Goal: Information Seeking & Learning: Learn about a topic

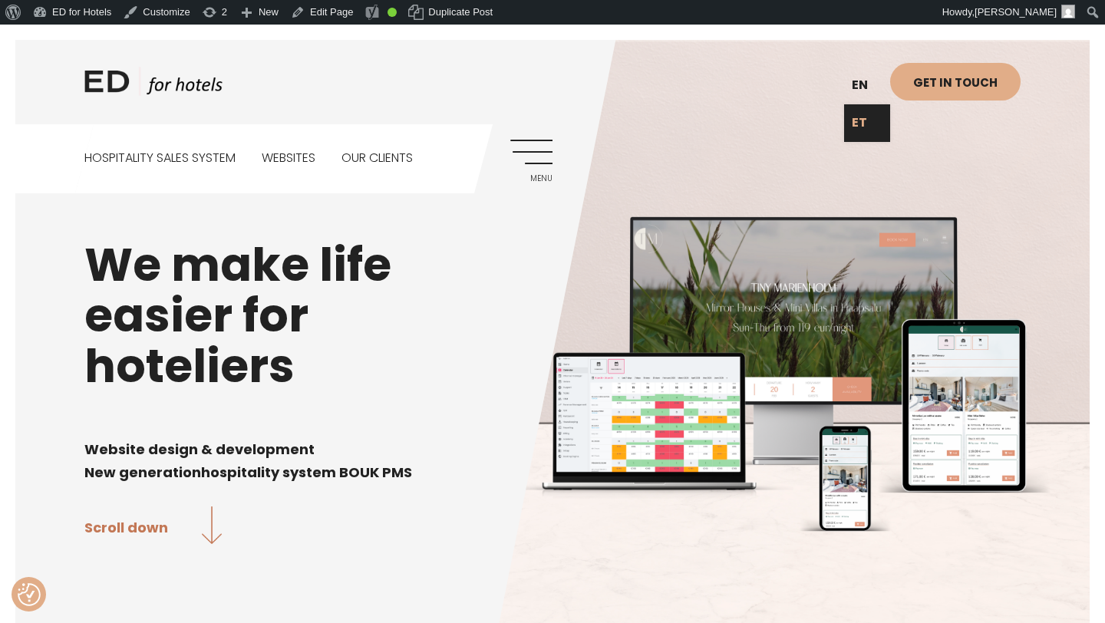
click at [858, 125] on link "ET" at bounding box center [867, 123] width 46 height 38
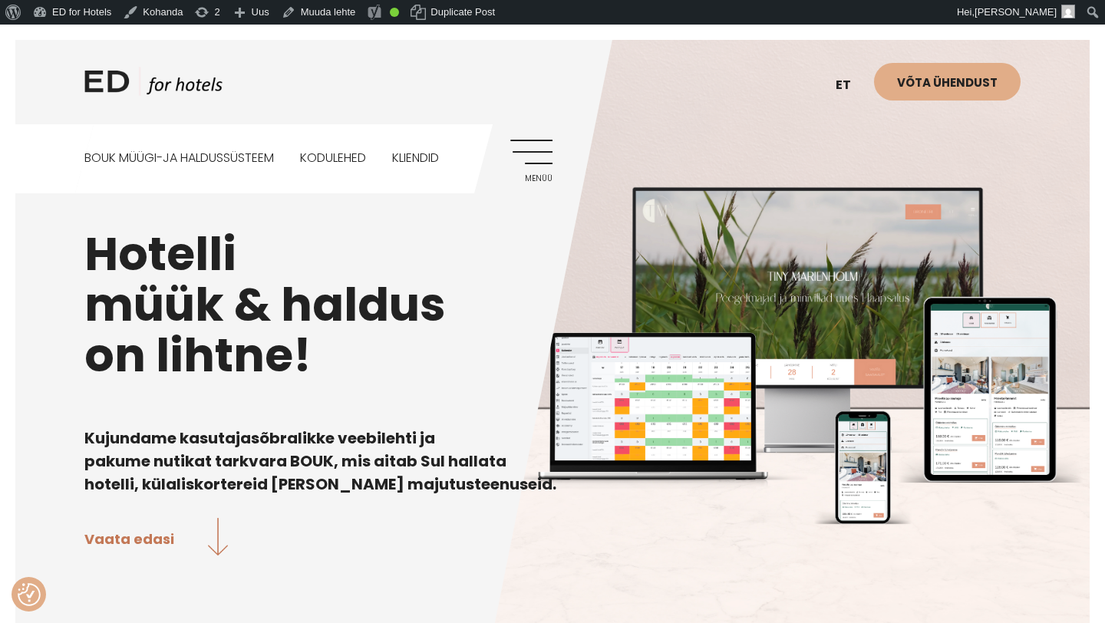
click at [536, 157] on link "Menüü" at bounding box center [531, 161] width 42 height 42
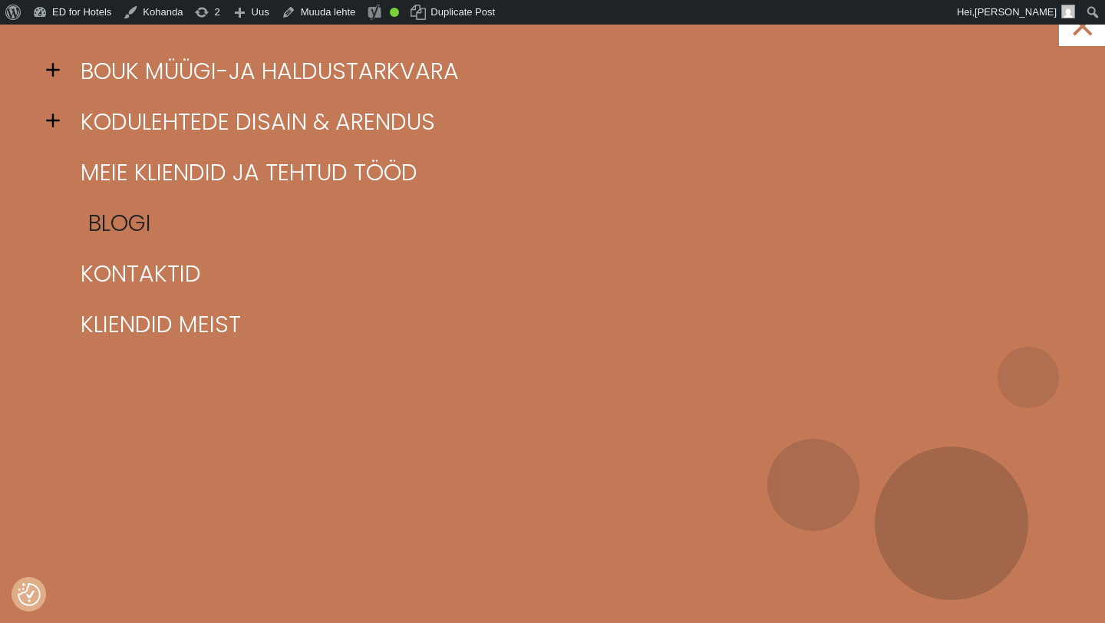
click at [120, 226] on link "Blogi" at bounding box center [572, 223] width 990 height 51
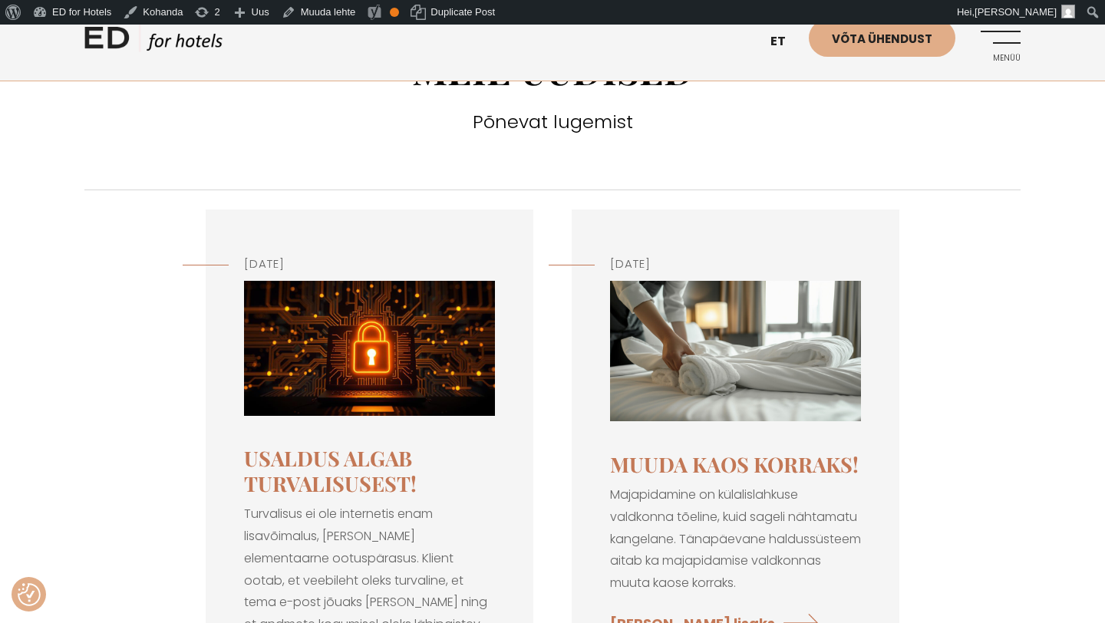
scroll to position [103, 0]
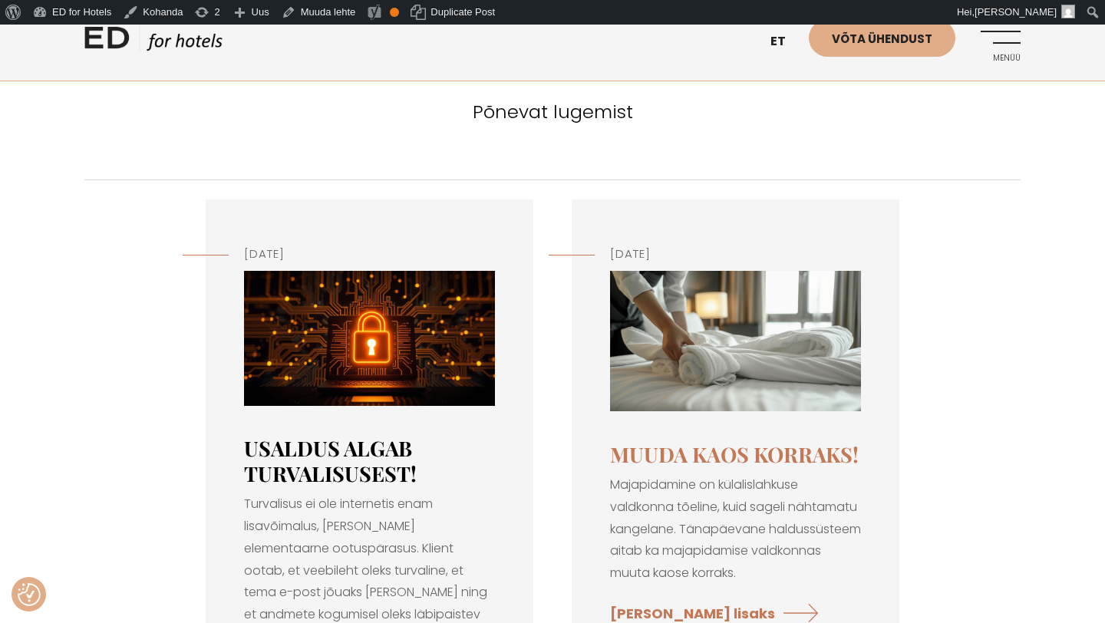
click at [363, 445] on link "Usaldus algab turvalisusest!" at bounding box center [330, 460] width 173 height 52
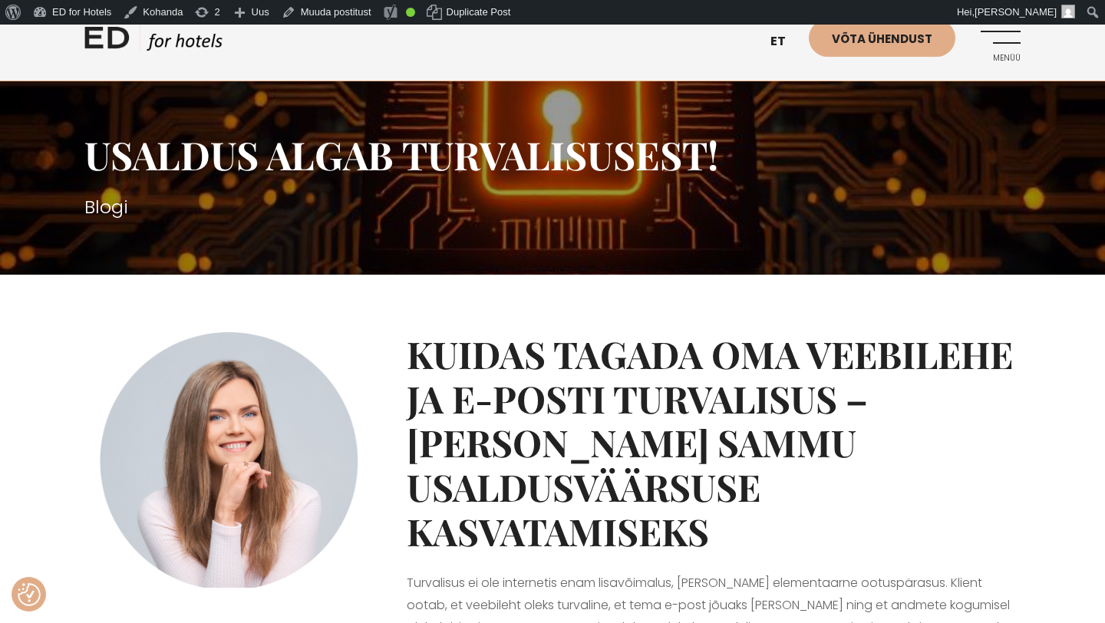
scroll to position [124, 0]
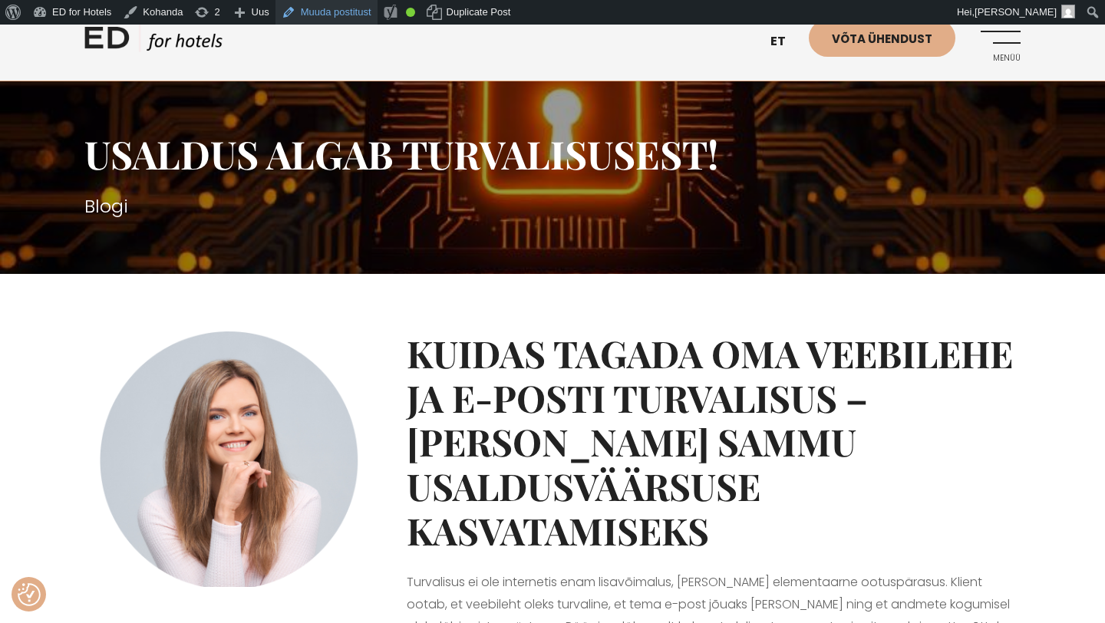
click at [343, 18] on link "Muuda postitust" at bounding box center [326, 12] width 102 height 25
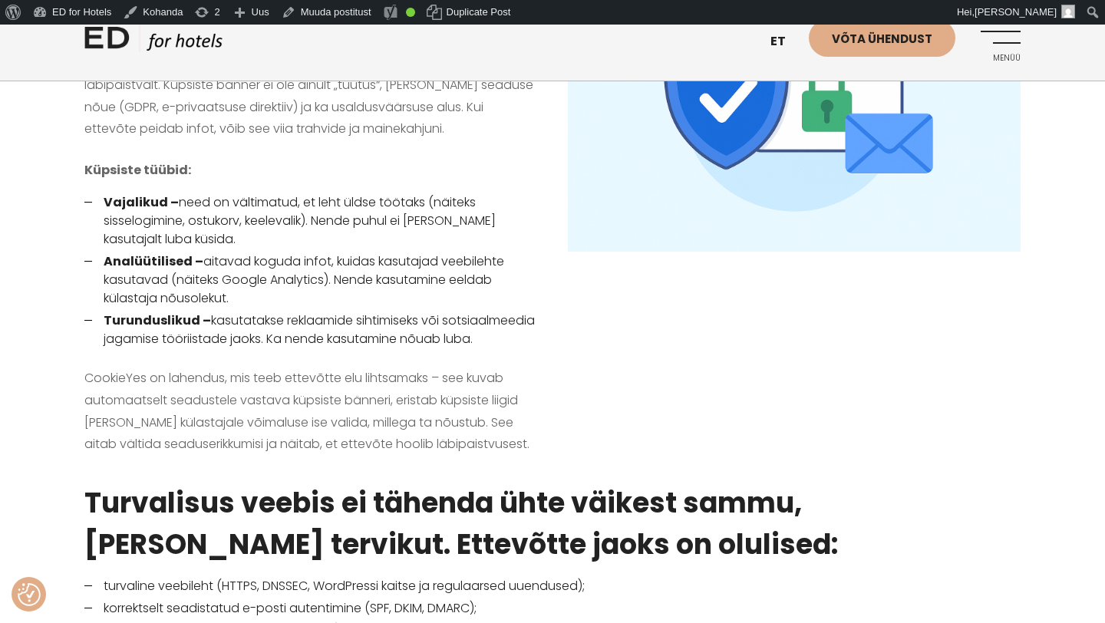
scroll to position [1593, 0]
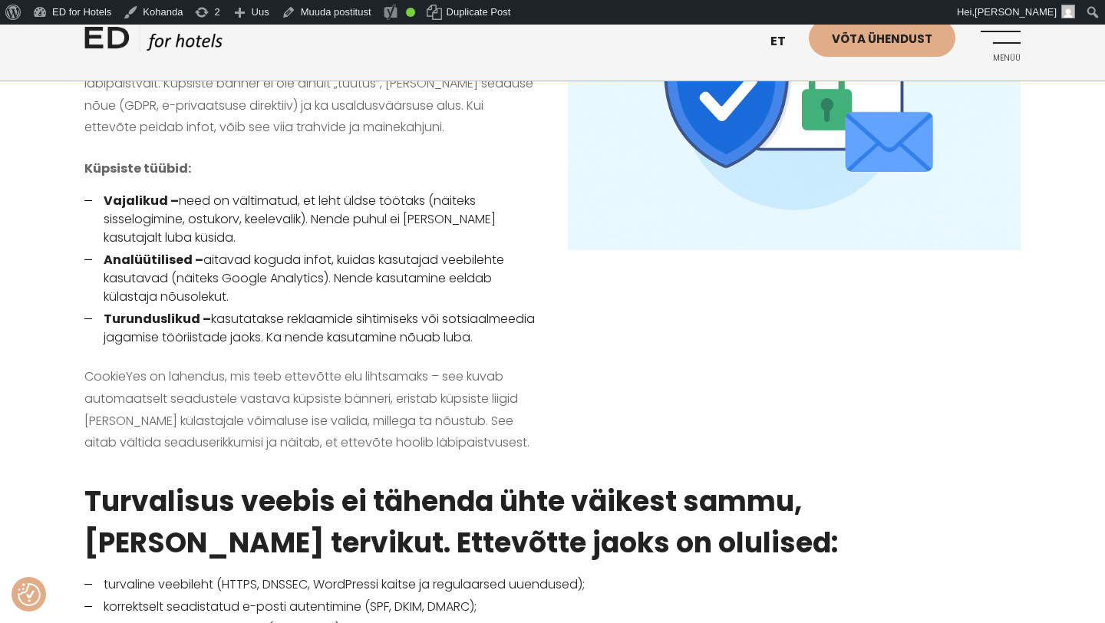
click at [651, 180] on img at bounding box center [794, 99] width 453 height 301
click at [342, 15] on link "Muuda postitust" at bounding box center [326, 12] width 102 height 25
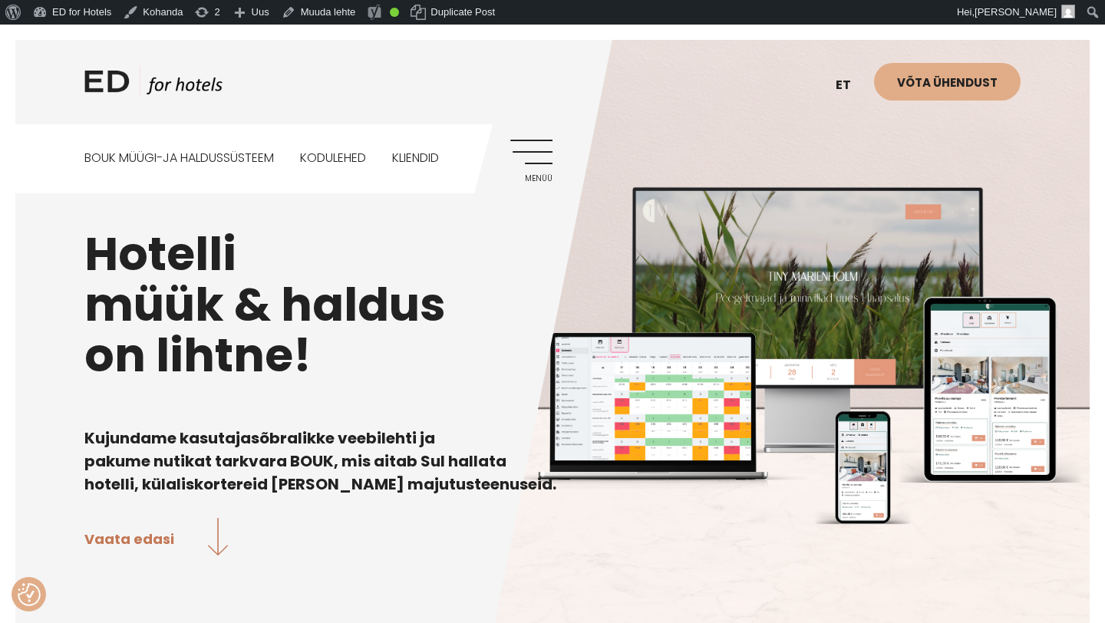
click at [542, 169] on link "Menüü" at bounding box center [531, 161] width 42 height 42
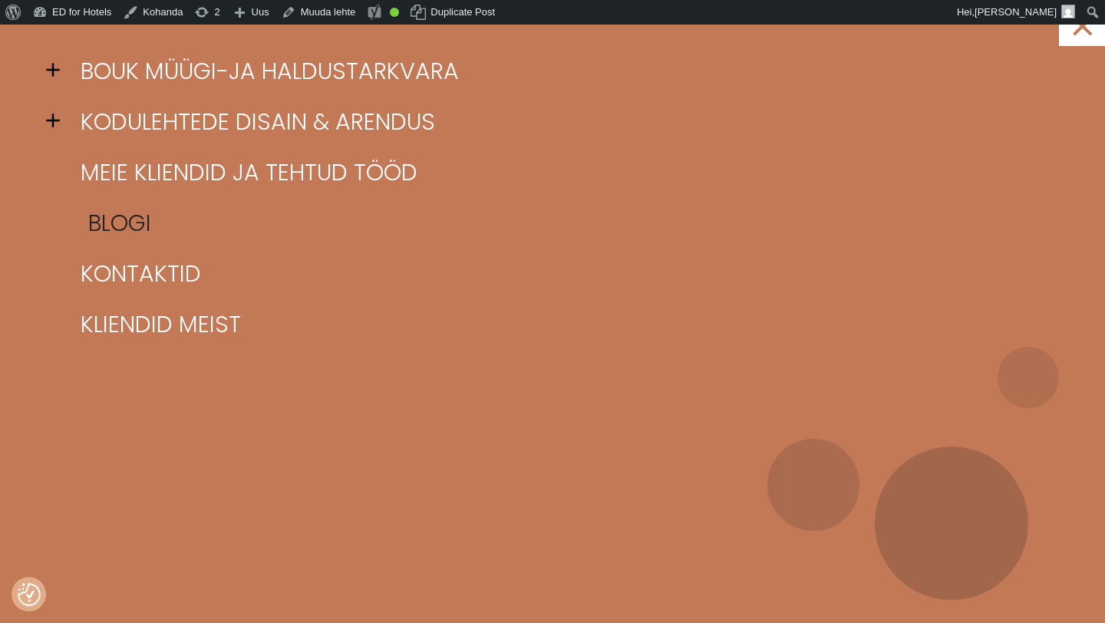
click at [120, 218] on link "Blogi" at bounding box center [572, 223] width 990 height 51
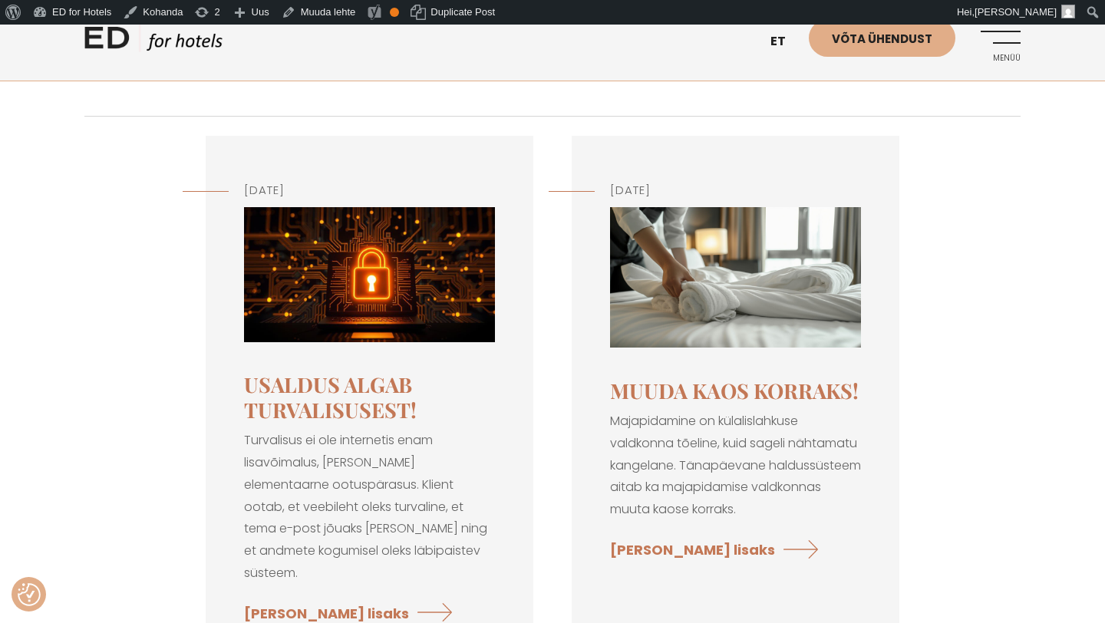
scroll to position [172, 0]
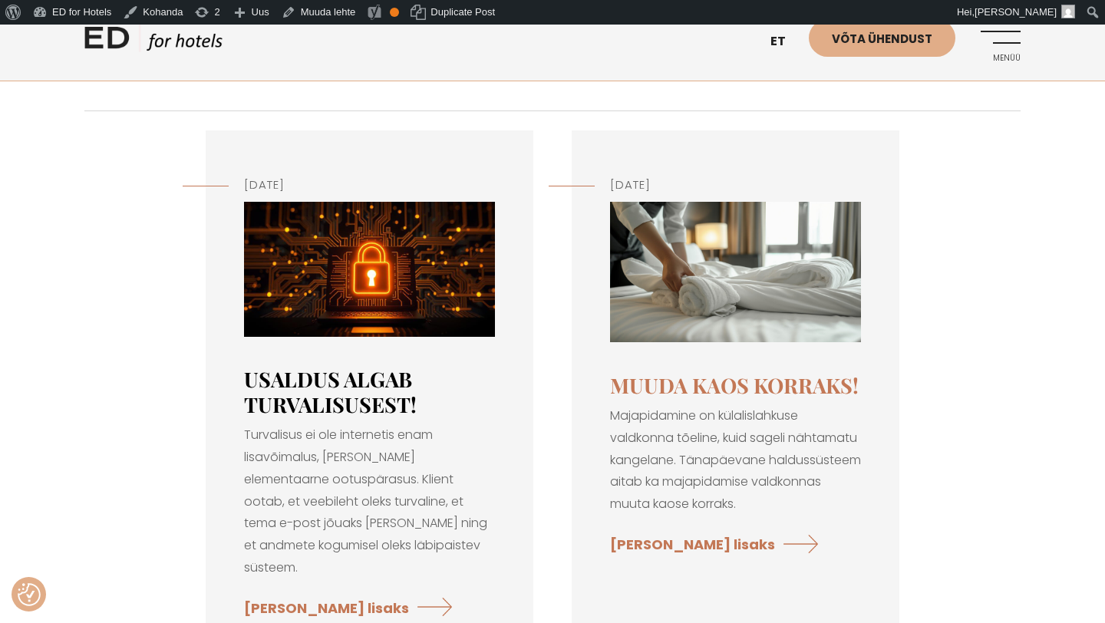
click at [385, 383] on link "Usaldus algab turvalisusest!" at bounding box center [330, 391] width 173 height 52
